Goal: Find contact information: Find contact information

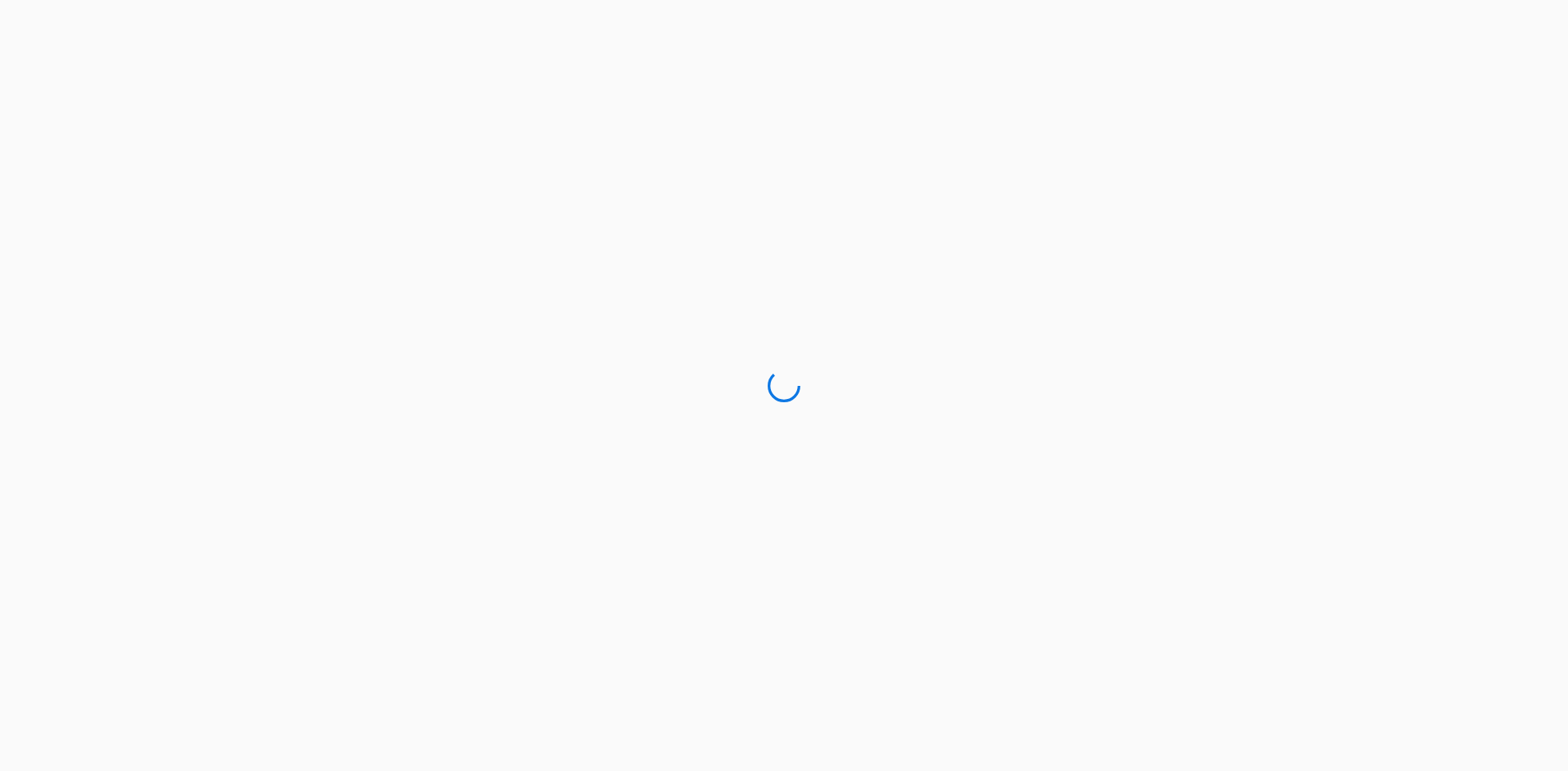
click at [661, 105] on div at bounding box center [784, 386] width 1568 height 771
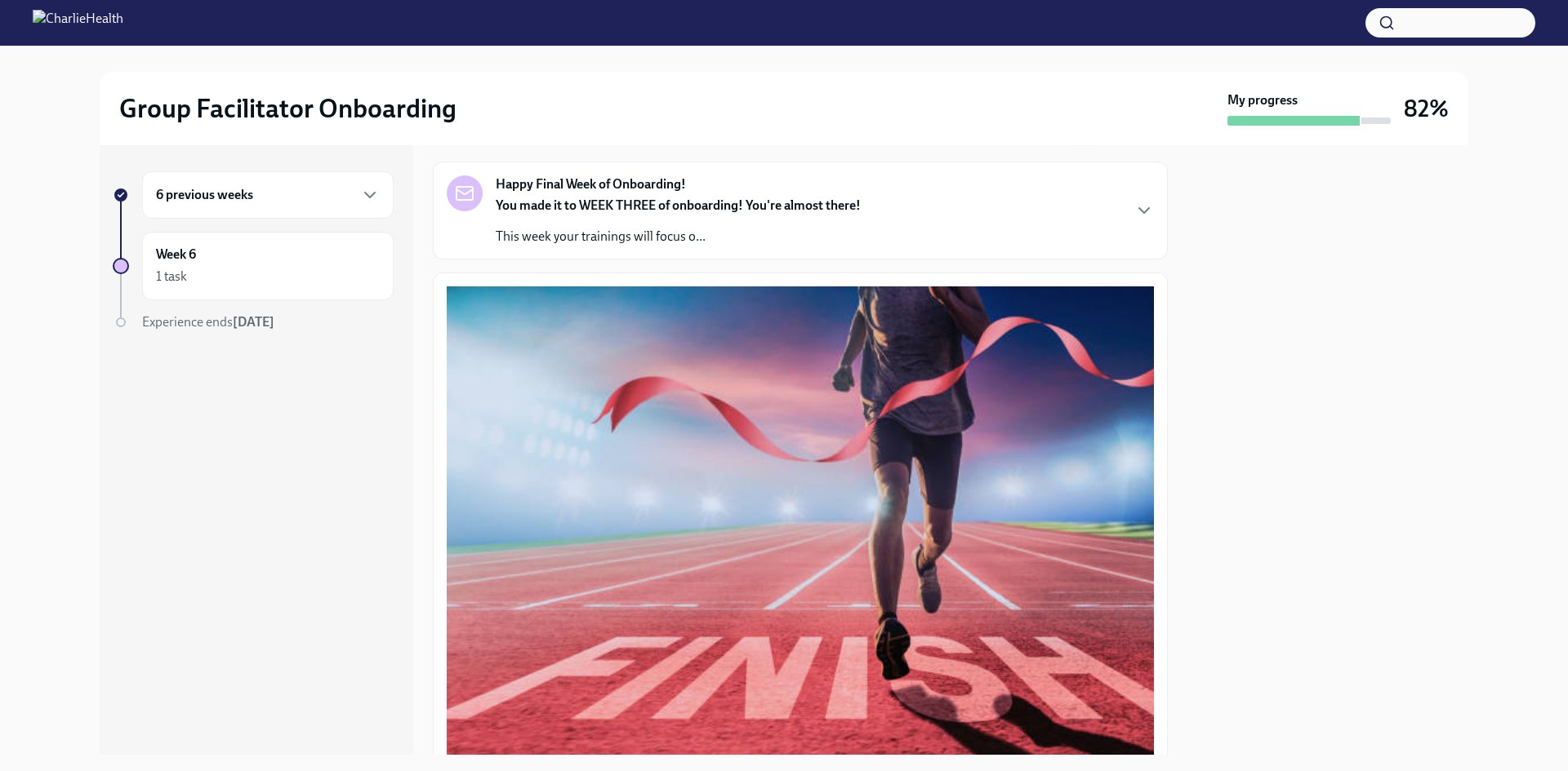
scroll to position [112, 0]
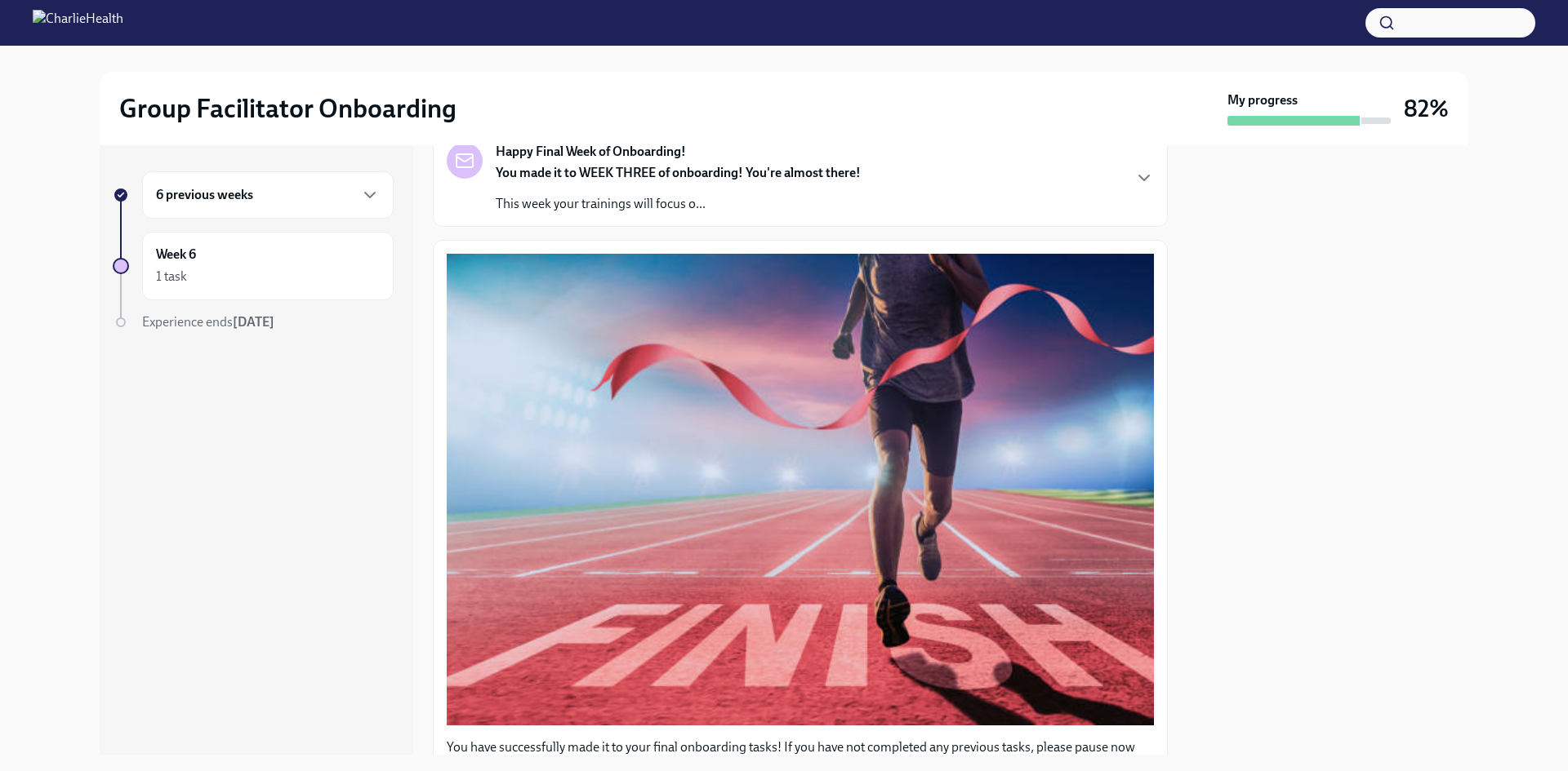
drag, startPoint x: 287, startPoint y: 205, endPoint x: 294, endPoint y: 197, distance: 10.6
click at [294, 197] on div "6 previous weeks" at bounding box center [268, 195] width 252 height 47
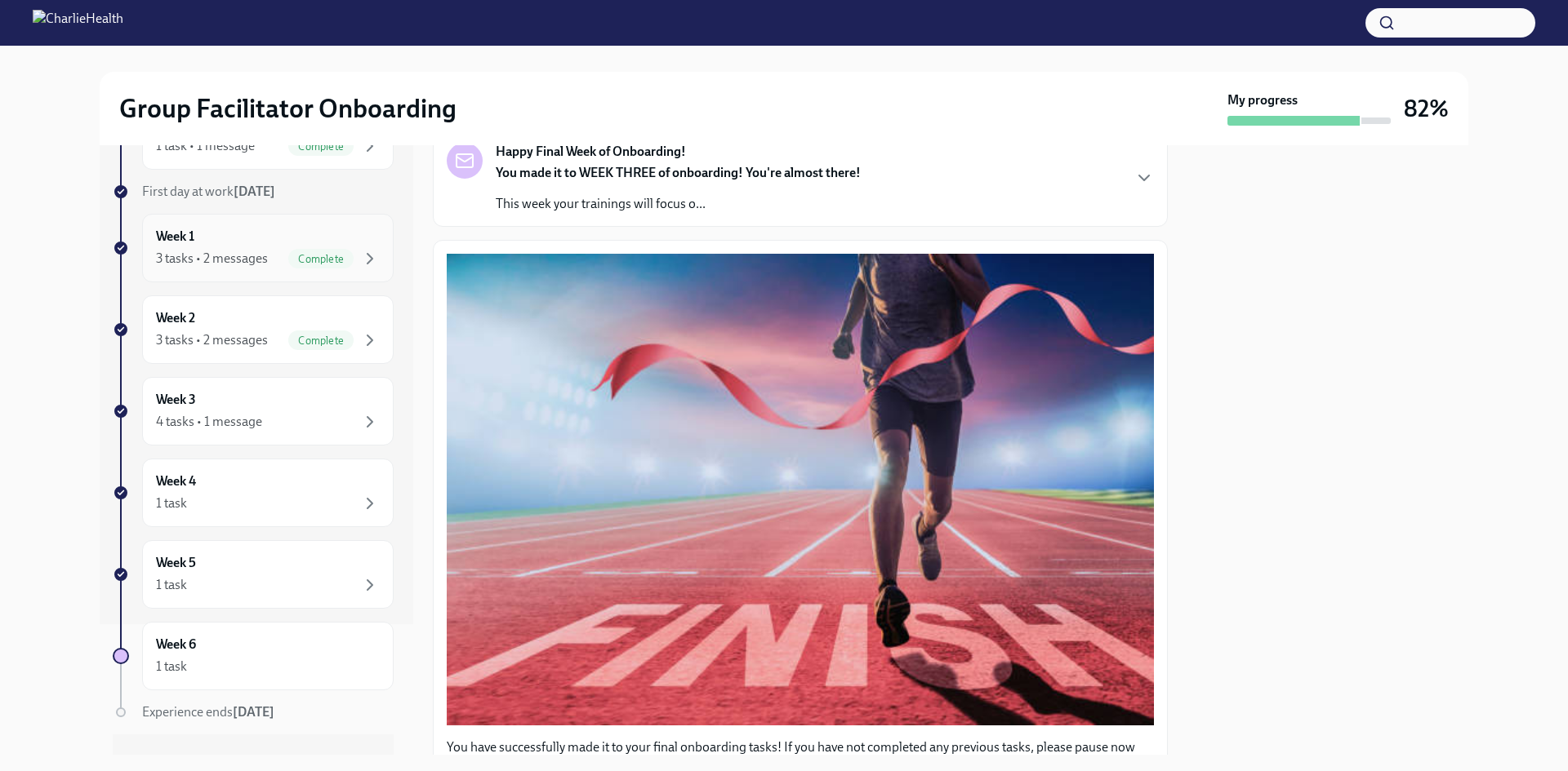
scroll to position [162, 0]
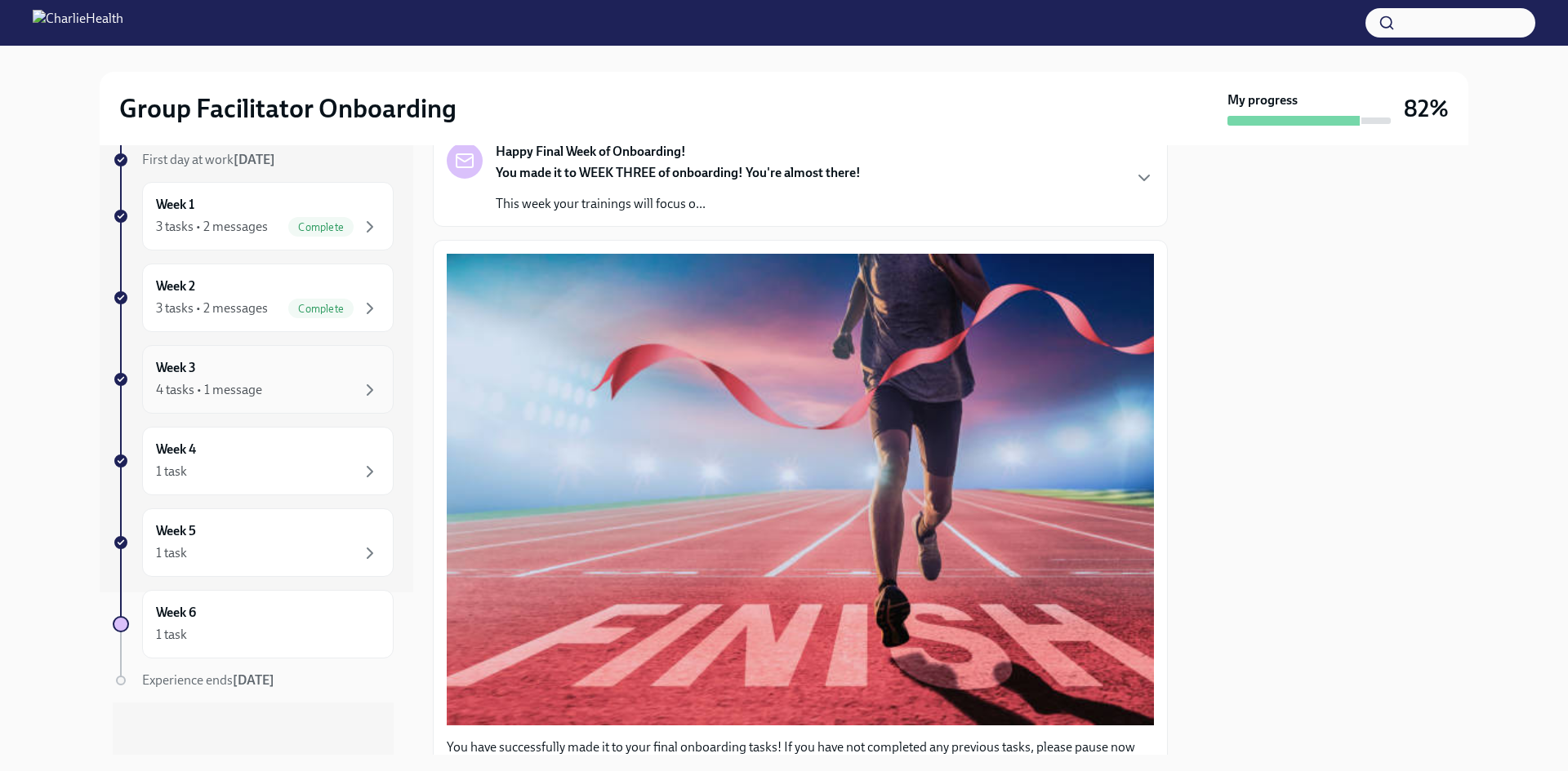
click at [300, 369] on div "Week 3 4 tasks • 1 message" at bounding box center [267, 379] width 224 height 41
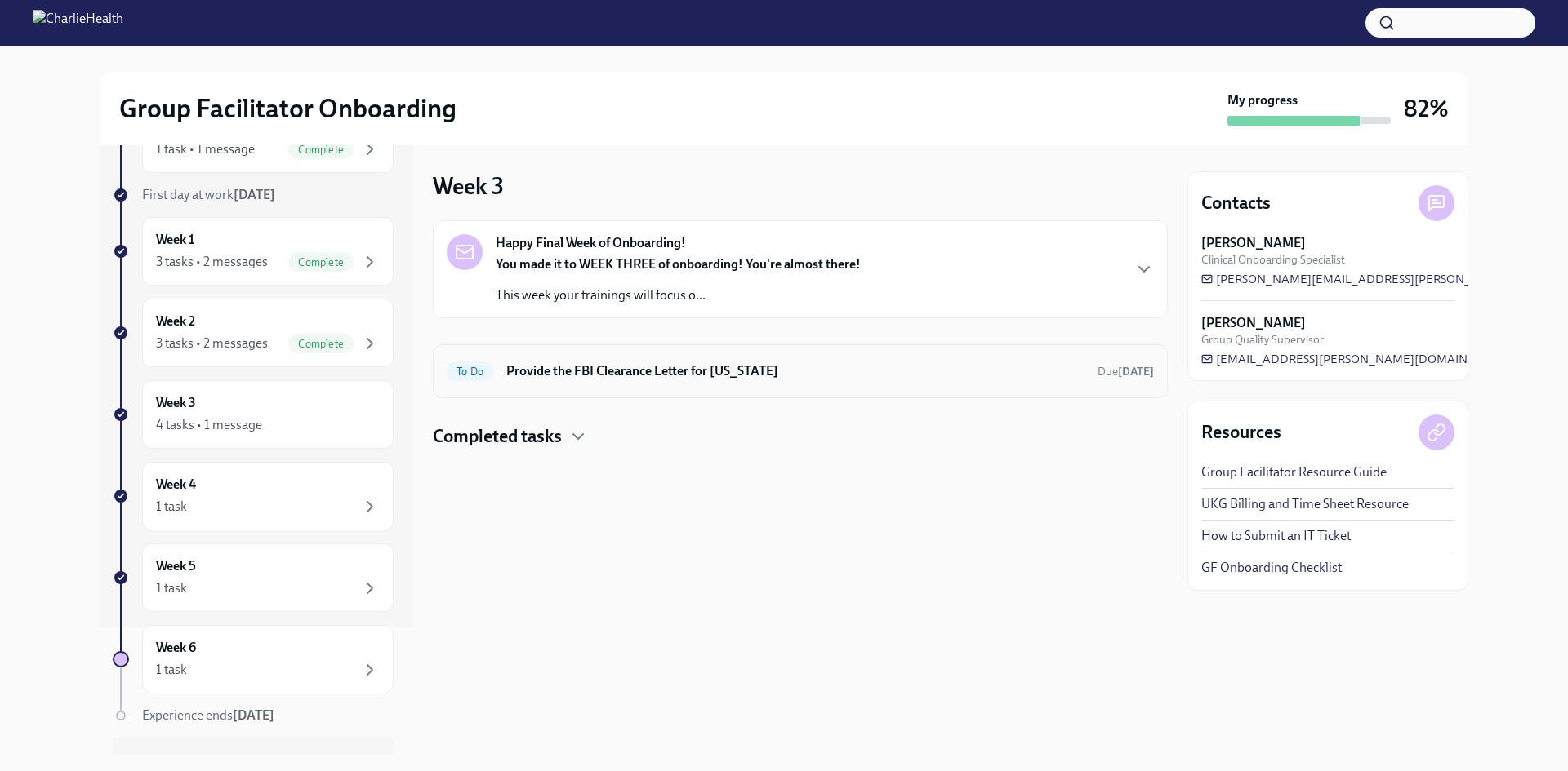
scroll to position [162, 0]
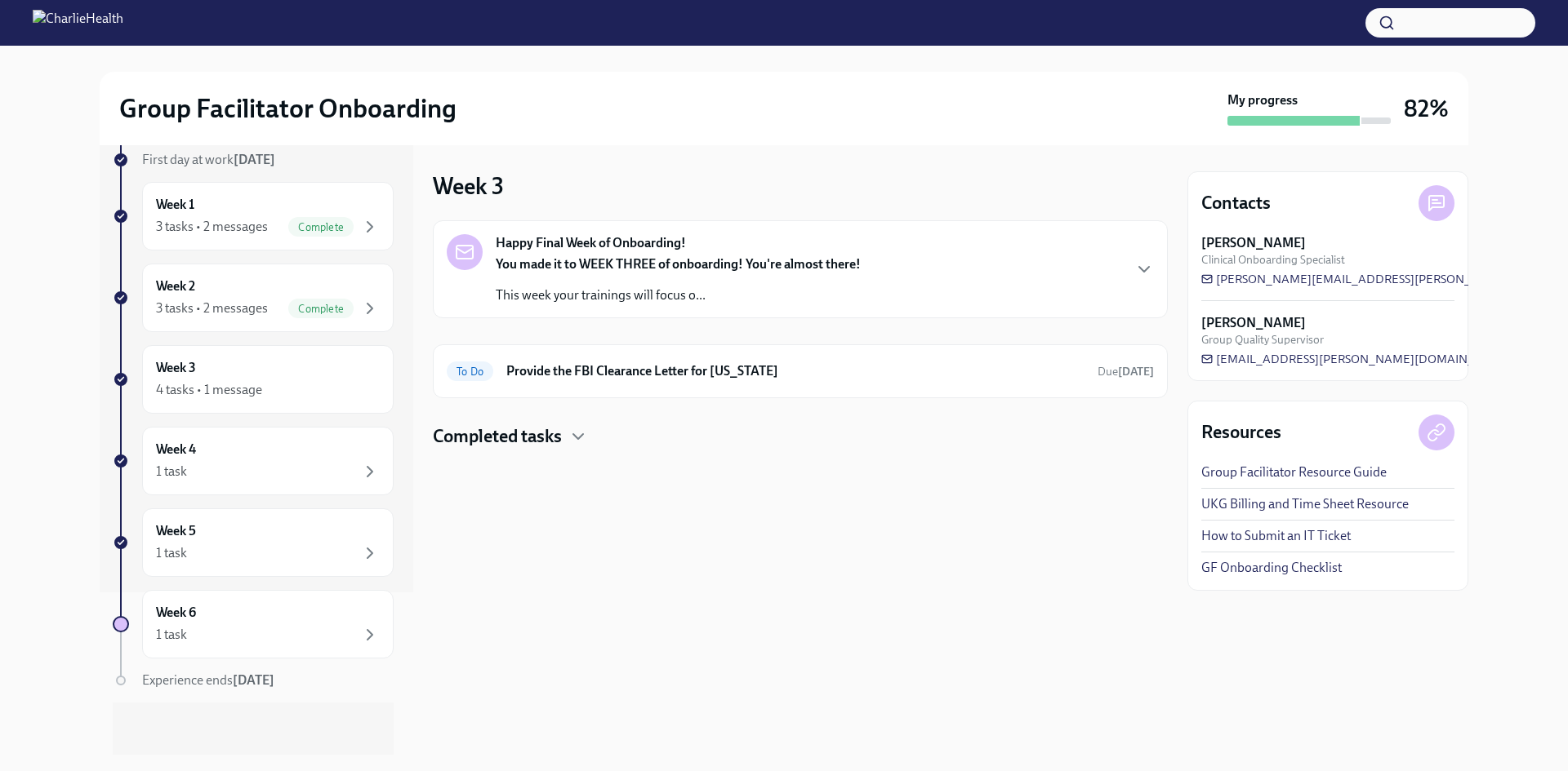
click at [711, 271] on strong "You made it to WEEK THREE of onboarding! You're almost there!" at bounding box center [677, 263] width 365 height 15
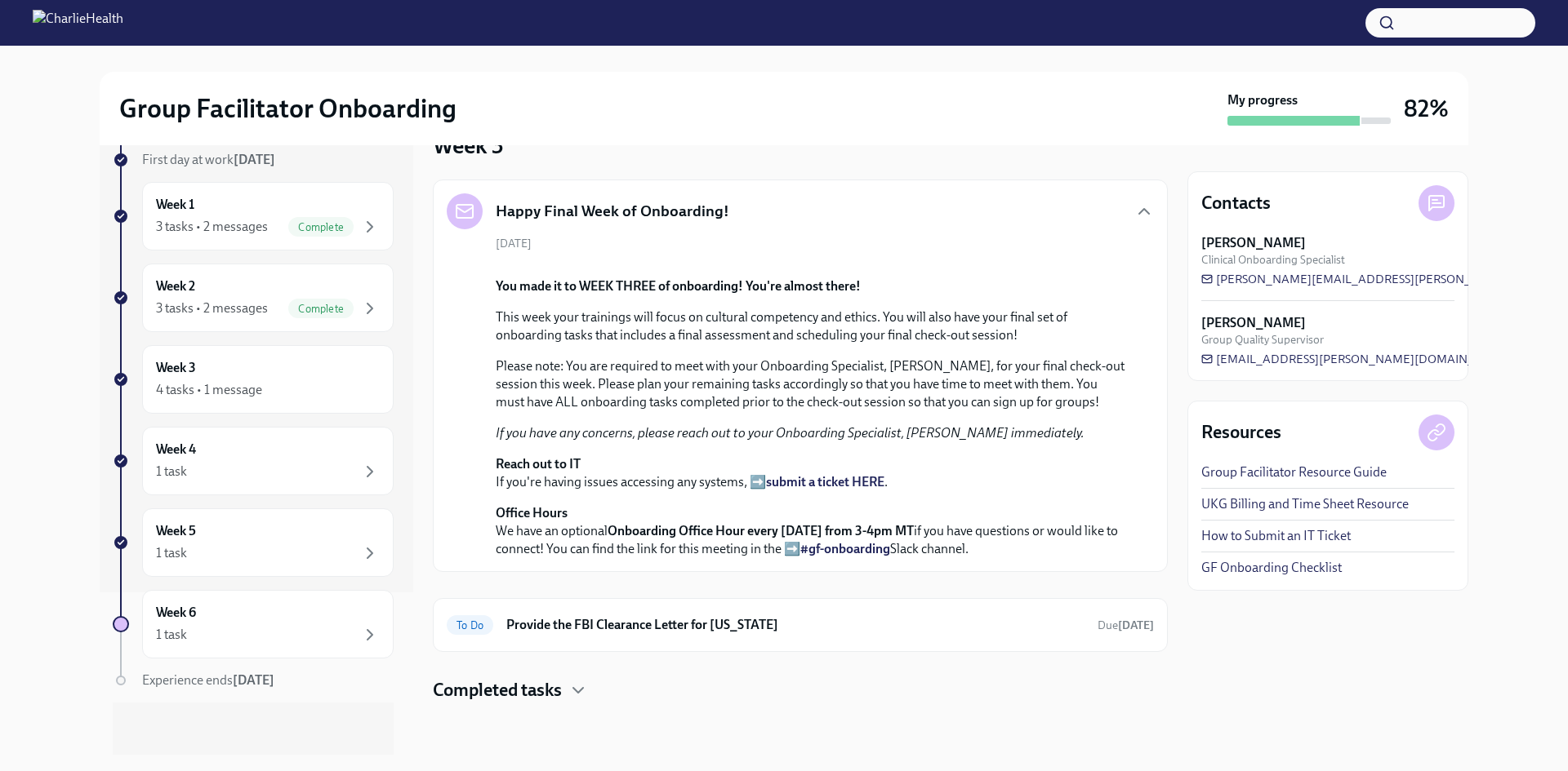
scroll to position [389, 0]
click at [1148, 289] on div "Happy Final Week of Onboarding! August 4th You made it to WEEK THREE of onboard…" at bounding box center [800, 376] width 735 height 393
drag, startPoint x: 1410, startPoint y: 281, endPoint x: 1197, endPoint y: 276, distance: 213.1
click at [1197, 276] on div "Contacts Lara Babalola Clinical Onboarding Specialist lara.babalola@charlieheal…" at bounding box center [1327, 276] width 281 height 210
click at [1439, 204] on icon at bounding box center [1436, 204] width 8 height 0
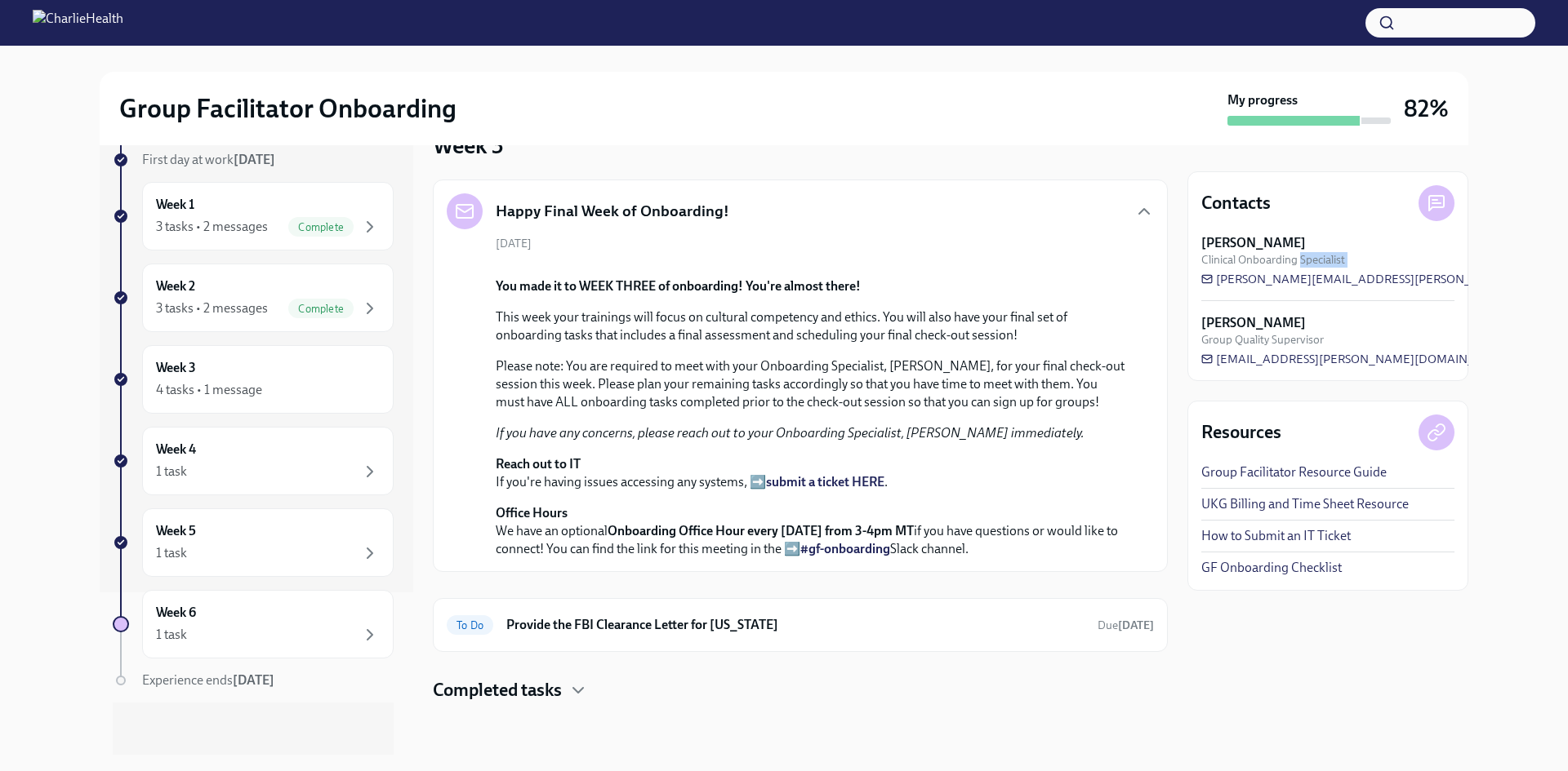
drag, startPoint x: 1387, startPoint y: 287, endPoint x: 1413, endPoint y: 280, distance: 26.9
click at [1329, 272] on div "Lara Babalola Clinical Onboarding Specialist lara.babalola@charliehealth.com Ai…" at bounding box center [1328, 300] width 253 height 133
drag, startPoint x: 1413, startPoint y: 280, endPoint x: 1201, endPoint y: 278, distance: 212.0
click at [1229, 282] on div "Lara Babalola Clinical Onboarding Specialist lara.babalola@charliehealth.com" at bounding box center [1328, 261] width 253 height 53
